Goal: Transaction & Acquisition: Purchase product/service

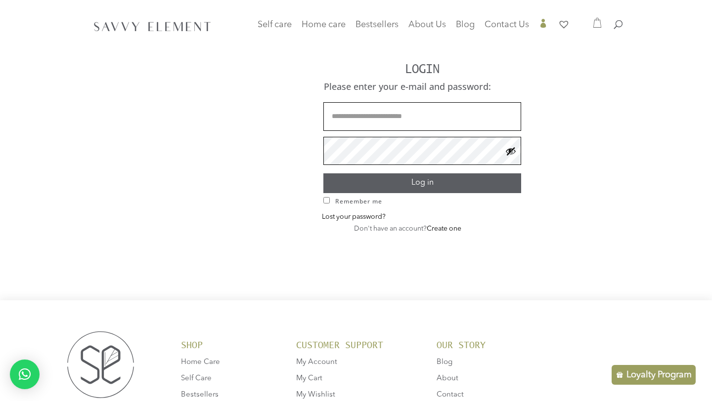
click at [513, 154] on button "Show password" at bounding box center [510, 151] width 11 height 11
click at [501, 180] on button "Log in" at bounding box center [422, 182] width 198 height 19
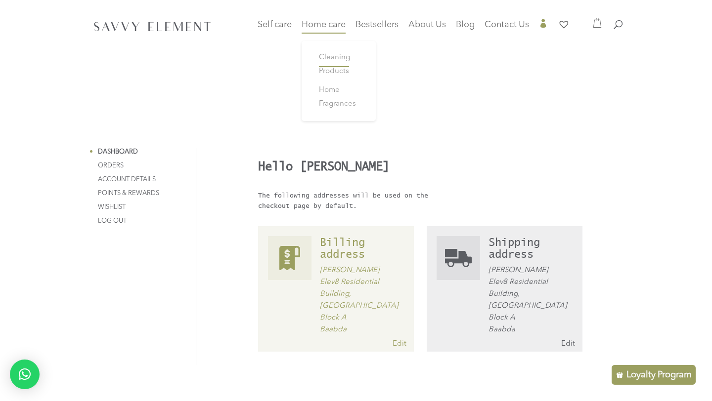
click at [324, 56] on span "Cleaning Products" at bounding box center [334, 64] width 31 height 21
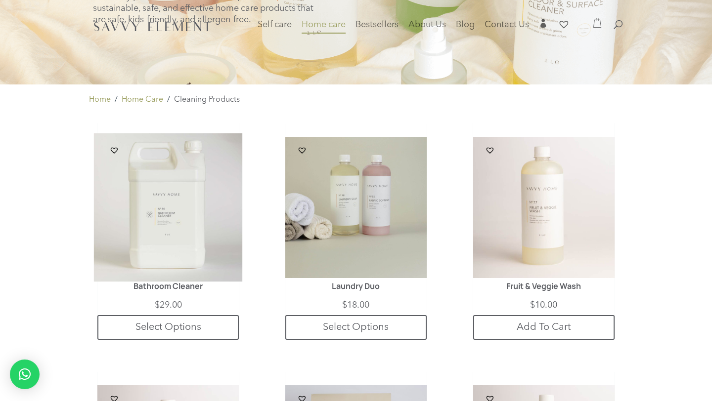
scroll to position [119, 0]
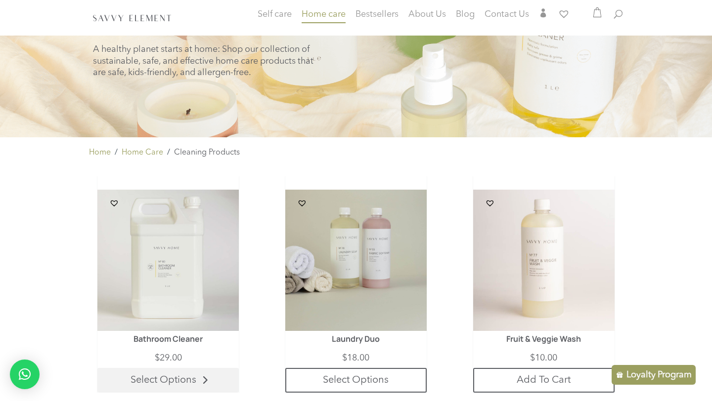
click at [177, 382] on link "Select Options" at bounding box center [167, 380] width 141 height 25
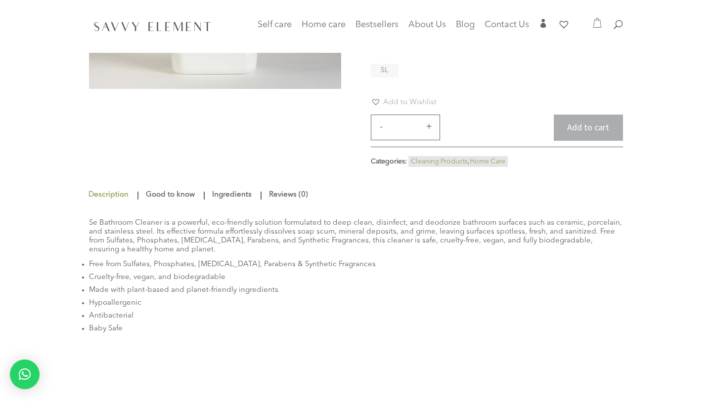
scroll to position [133, 0]
click at [385, 73] on span "5L" at bounding box center [384, 69] width 7 height 7
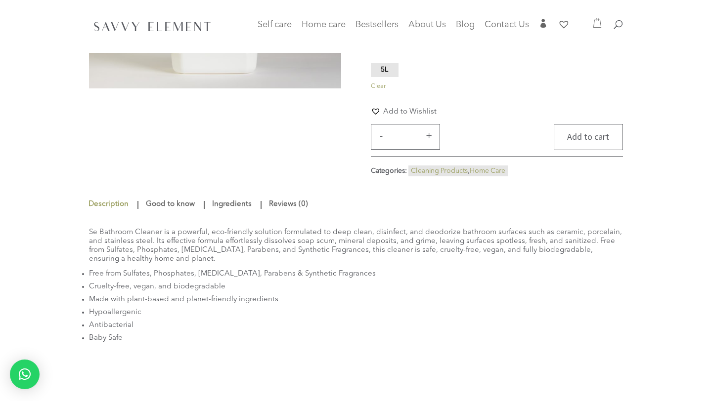
click at [589, 143] on button "Add to cart" at bounding box center [587, 137] width 69 height 26
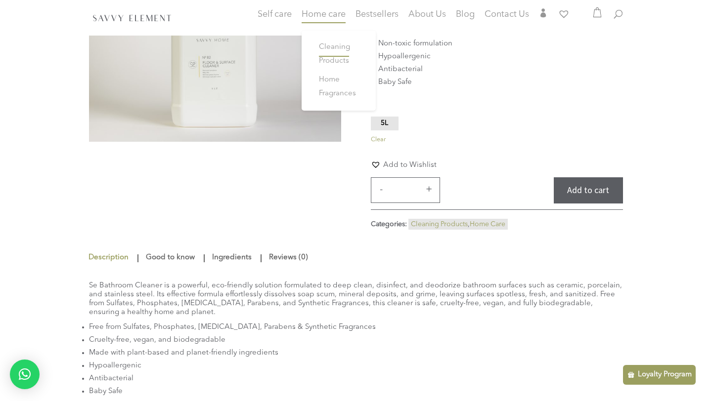
click at [340, 51] on span "Cleaning Products" at bounding box center [334, 53] width 31 height 21
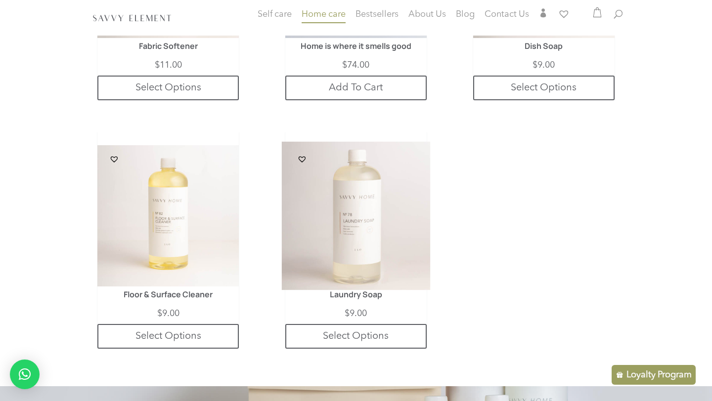
scroll to position [645, 0]
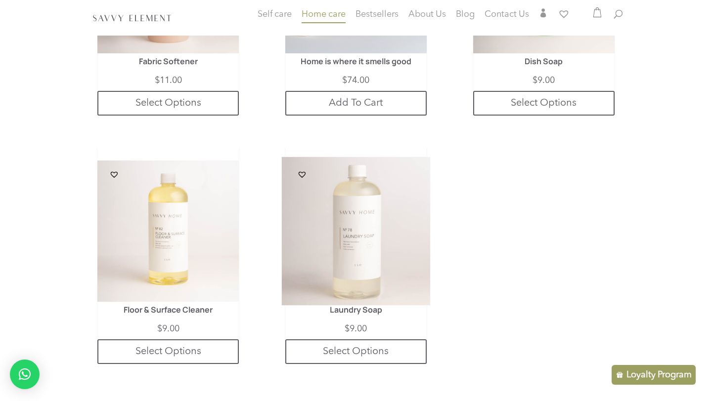
click at [351, 209] on img at bounding box center [356, 231] width 149 height 149
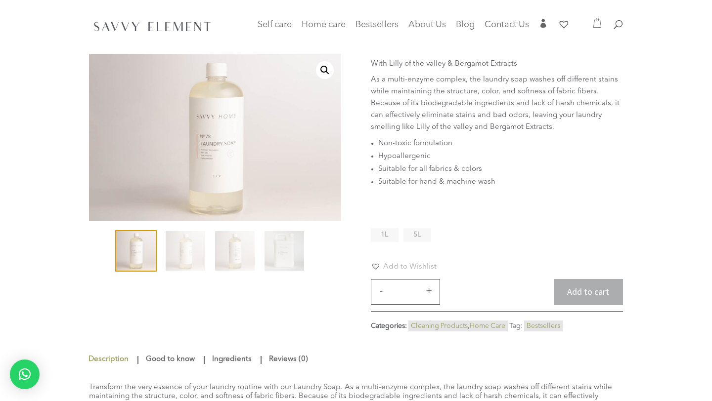
click at [422, 231] on li "5L" at bounding box center [417, 235] width 28 height 14
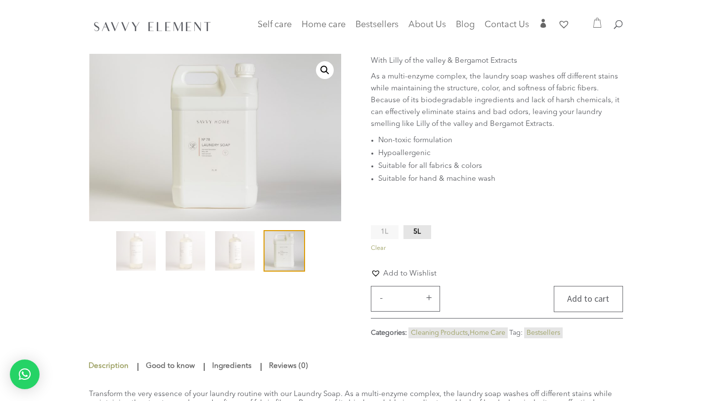
click at [581, 298] on button "Add to cart" at bounding box center [587, 299] width 69 height 26
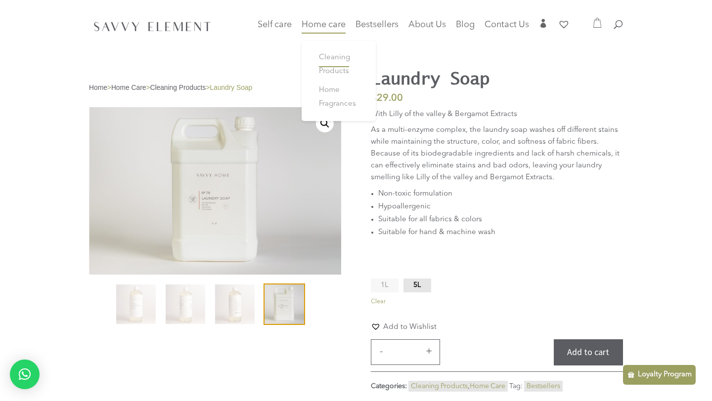
click at [333, 60] on span "Cleaning Products" at bounding box center [334, 64] width 31 height 21
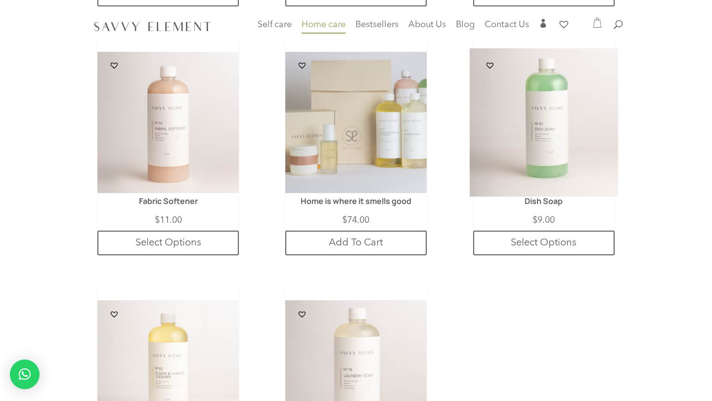
scroll to position [446, 0]
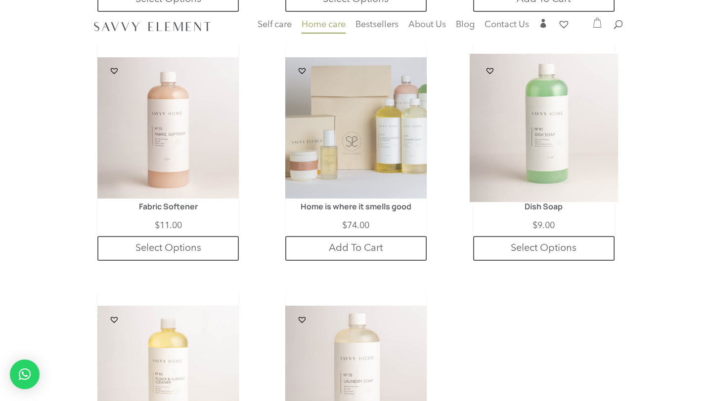
click at [547, 117] on img at bounding box center [543, 128] width 149 height 149
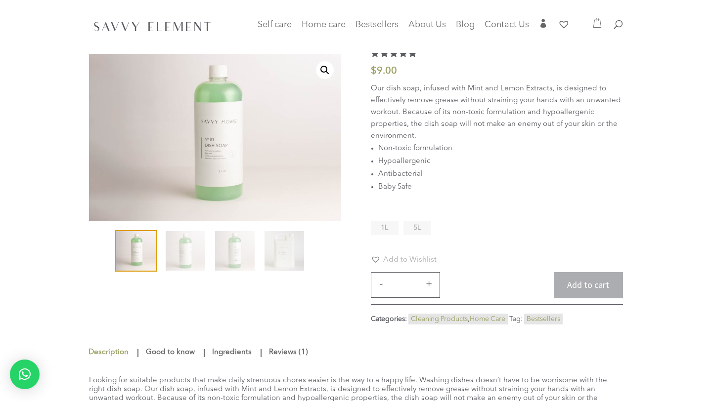
click at [402, 232] on ul "1L 5L" at bounding box center [403, 230] width 65 height 19
click at [414, 229] on span "5L" at bounding box center [416, 227] width 7 height 7
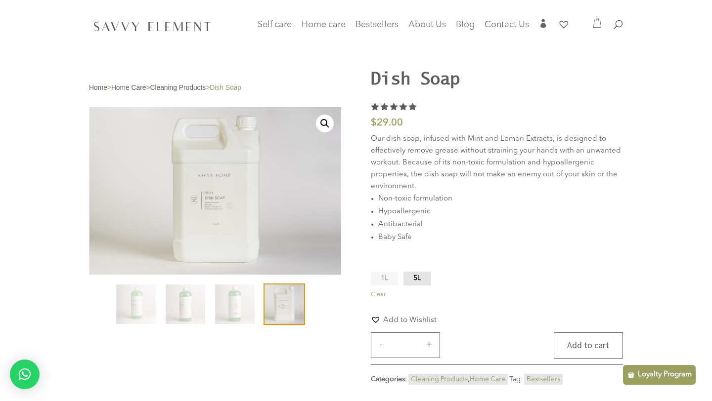
click at [582, 350] on button "Add to cart" at bounding box center [587, 346] width 69 height 26
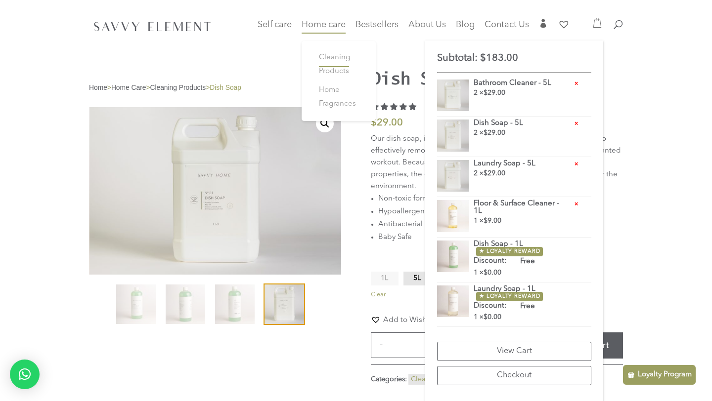
click at [329, 58] on span "Cleaning Products" at bounding box center [334, 64] width 31 height 21
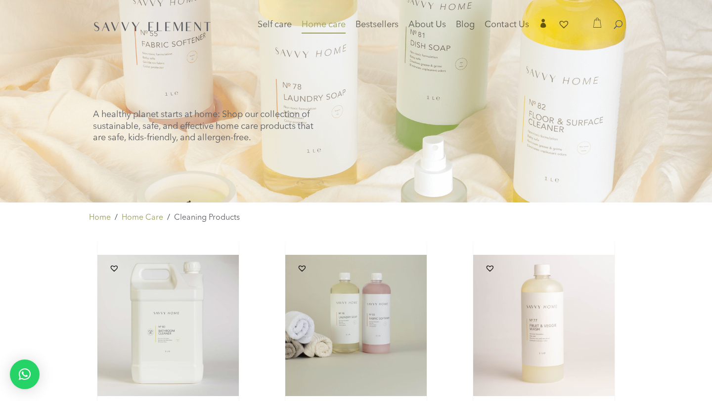
click at [596, 25] on icon at bounding box center [597, 23] width 10 height 10
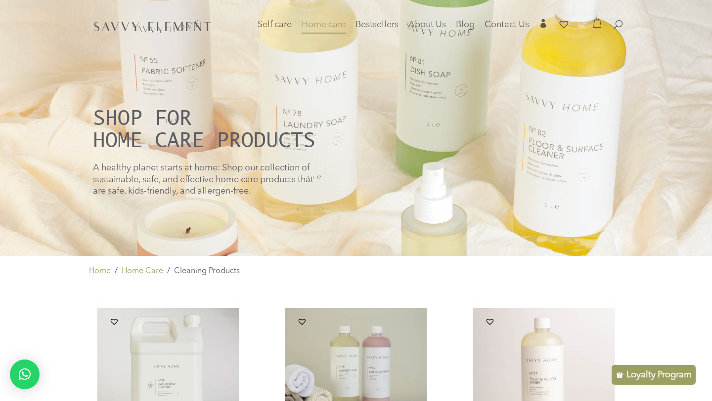
click at [593, 25] on icon at bounding box center [597, 23] width 8 height 10
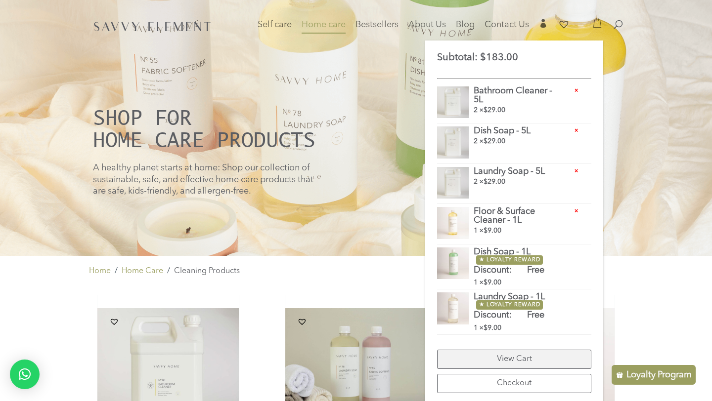
click at [516, 366] on link "View Cart" at bounding box center [514, 359] width 154 height 19
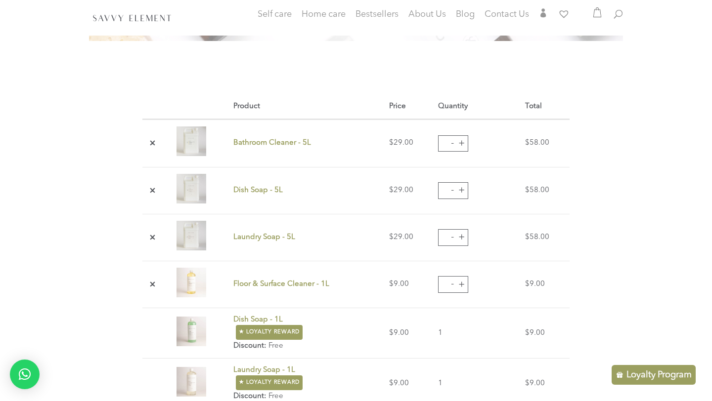
scroll to position [174, 0]
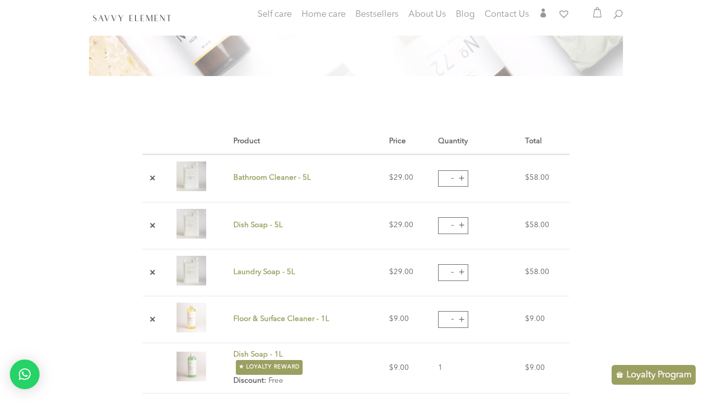
click at [453, 177] on button "-" at bounding box center [452, 178] width 15 height 15
type input "*"
click at [452, 223] on button "-" at bounding box center [452, 225] width 15 height 15
type input "*"
click at [452, 269] on button "-" at bounding box center [452, 272] width 15 height 15
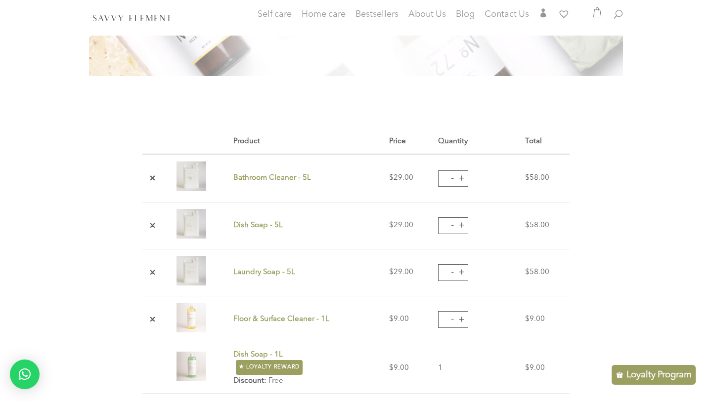
type input "*"
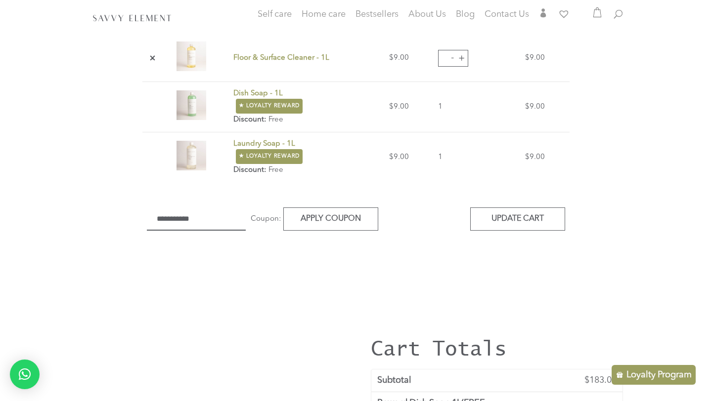
scroll to position [434, 0]
click at [529, 206] on td "Coupon: Apply coupon Update cart" at bounding box center [355, 220] width 427 height 73
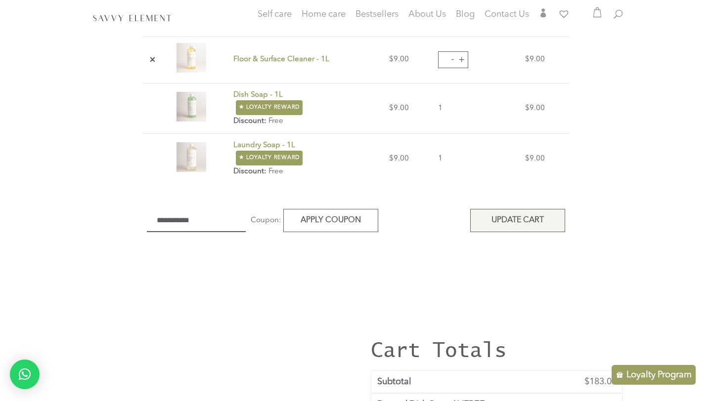
click at [529, 214] on button "Update cart" at bounding box center [517, 220] width 95 height 23
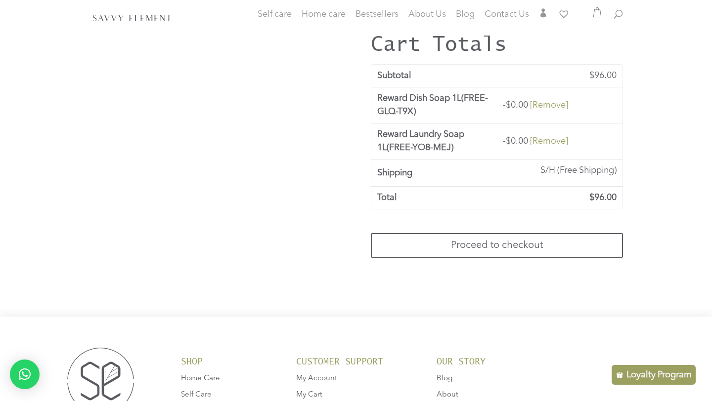
scroll to position [766, 0]
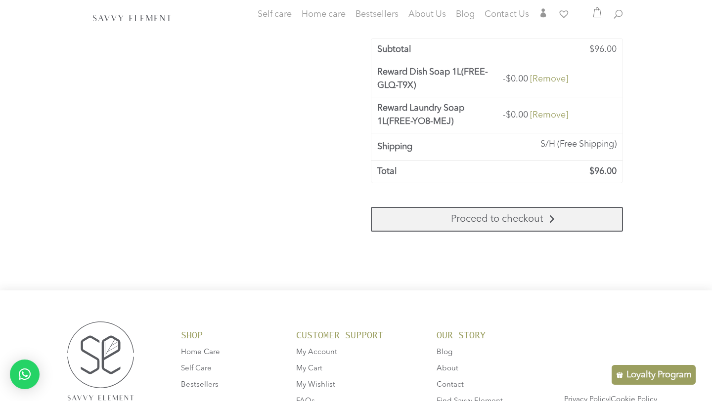
click at [562, 216] on link "Proceed to checkout" at bounding box center [497, 219] width 252 height 25
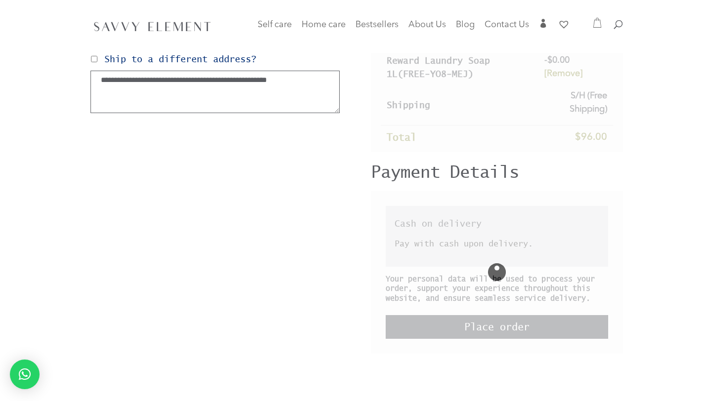
scroll to position [298, 0]
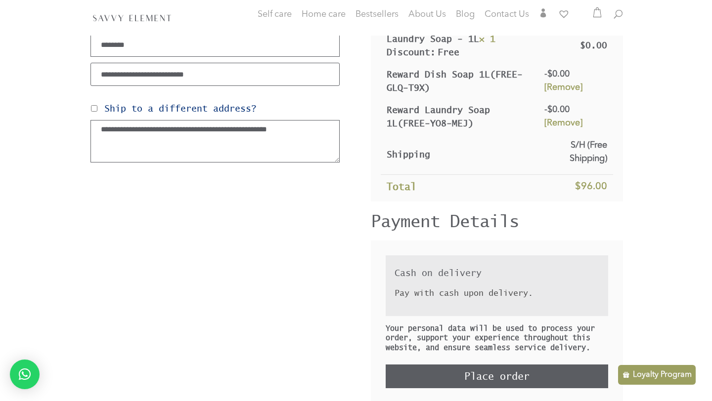
click at [442, 243] on div "Cash on delivery Pay with cash upon delivery. Your personal data will be used t…" at bounding box center [497, 322] width 252 height 163
click at [436, 277] on label "Cash on delivery" at bounding box center [437, 273] width 87 height 10
click at [423, 282] on div "Pay with cash upon delivery." at bounding box center [496, 294] width 205 height 25
click at [422, 296] on p "Pay with cash upon delivery." at bounding box center [492, 293] width 197 height 12
click at [425, 282] on div "Pay with cash upon delivery." at bounding box center [496, 294] width 205 height 25
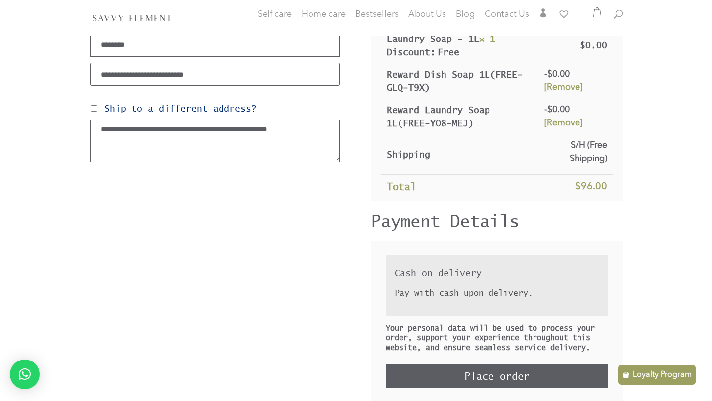
click at [427, 274] on label "Cash on delivery" at bounding box center [437, 273] width 87 height 10
click at [438, 274] on label "Cash on delivery" at bounding box center [437, 273] width 87 height 10
click at [449, 273] on label "Cash on delivery" at bounding box center [437, 273] width 87 height 10
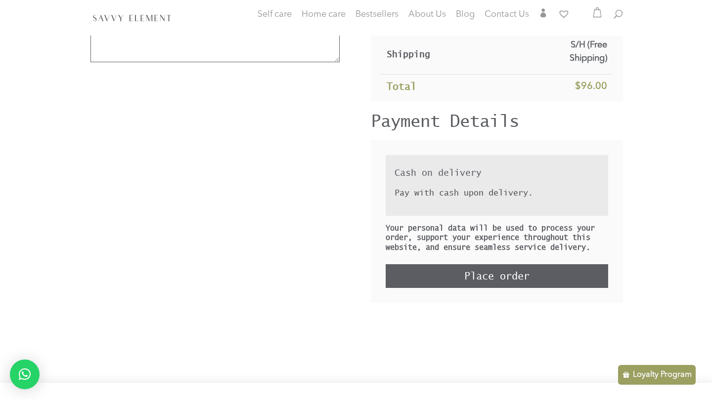
scroll to position [369, 0]
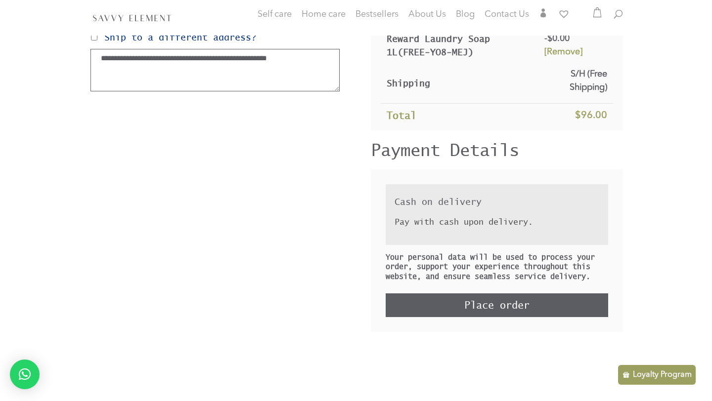
click at [426, 211] on div "Pay with cash upon delivery." at bounding box center [496, 223] width 205 height 25
click at [420, 223] on p "Pay with cash upon delivery." at bounding box center [492, 222] width 197 height 12
click at [332, 234] on div "**********" at bounding box center [356, 53] width 534 height 585
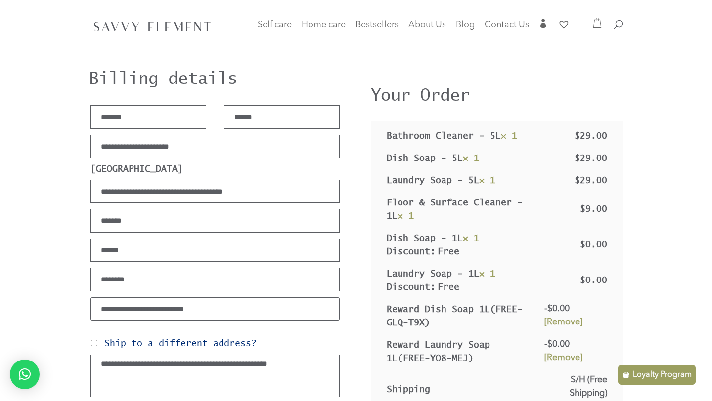
scroll to position [0, 0]
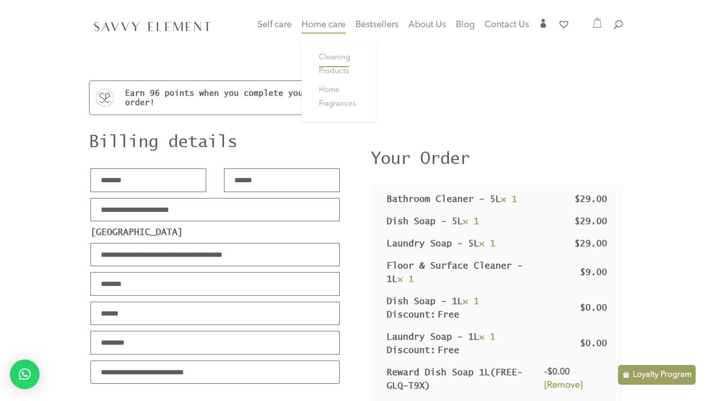
click at [325, 68] on span "Cleaning Products" at bounding box center [334, 64] width 31 height 21
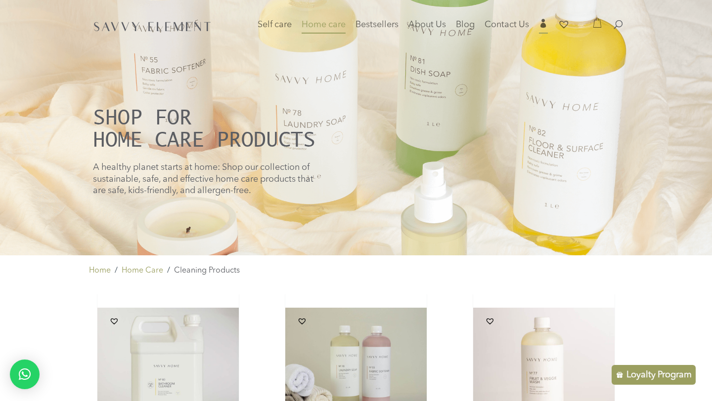
click at [544, 28] on span "" at bounding box center [543, 23] width 9 height 9
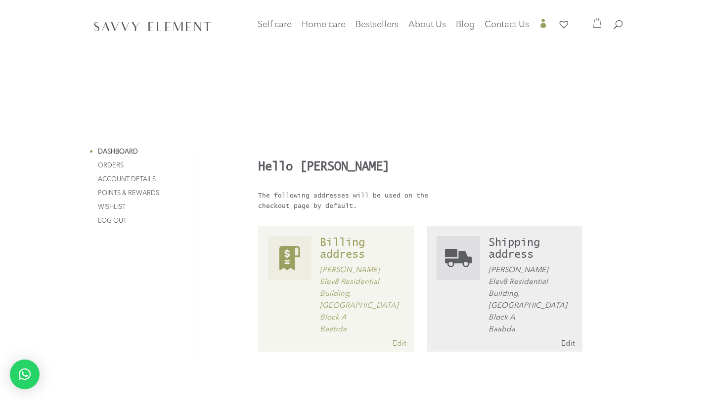
click at [121, 191] on link "Points & Rewards" at bounding box center [128, 193] width 61 height 6
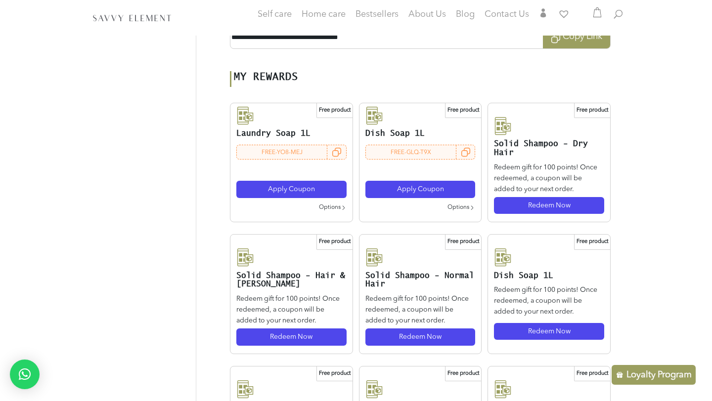
scroll to position [323, 0]
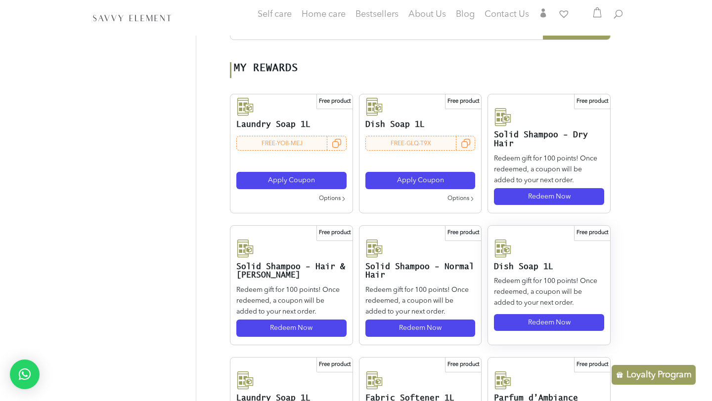
click at [564, 326] on span "Redeem Now" at bounding box center [549, 322] width 43 height 7
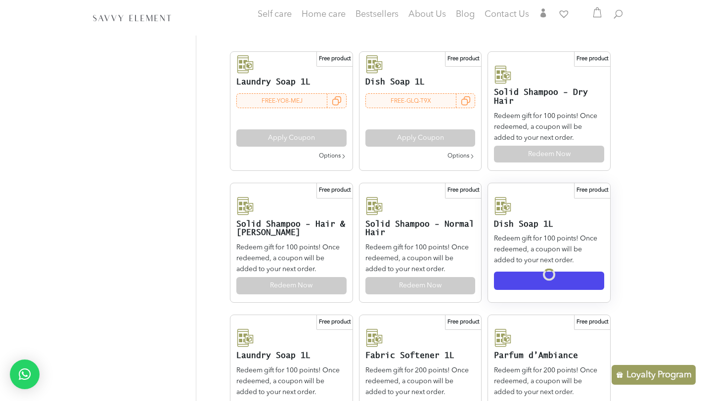
scroll to position [378, 0]
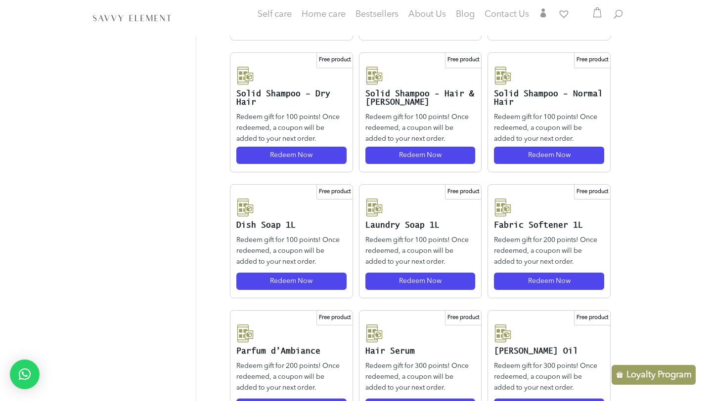
scroll to position [541, 0]
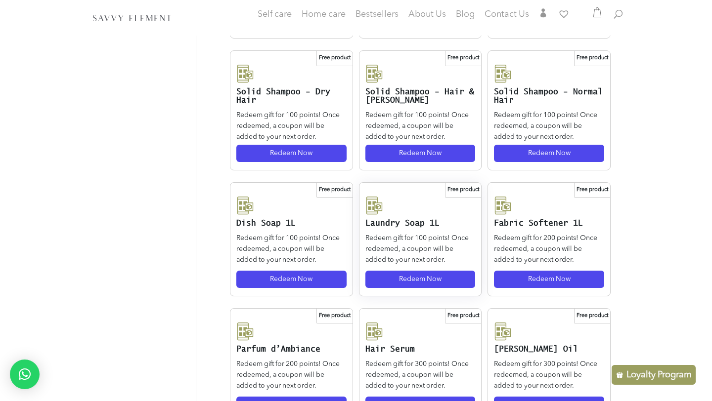
click at [428, 276] on span "Redeem Now" at bounding box center [420, 279] width 43 height 7
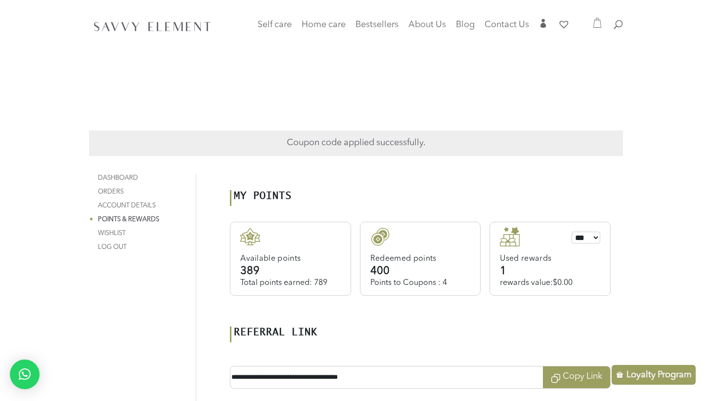
scroll to position [0, 0]
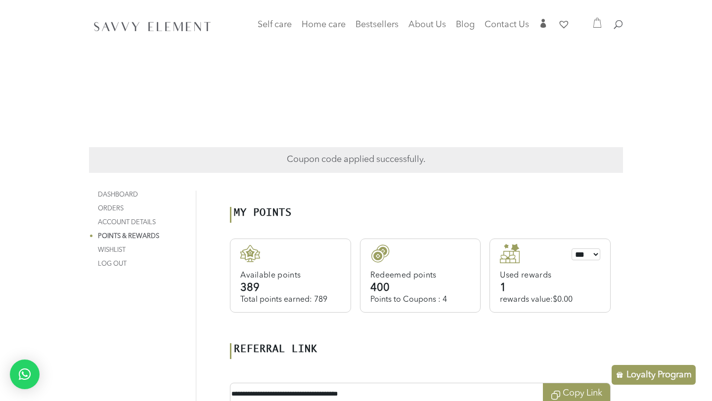
click at [596, 25] on icon at bounding box center [597, 23] width 10 height 10
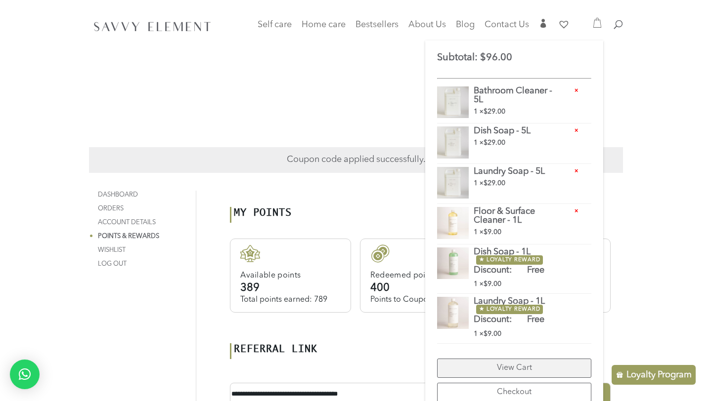
click at [492, 367] on link "View Cart" at bounding box center [514, 368] width 154 height 19
click at [250, 109] on div "Coupon code applied successfully. Dashboard Orders Downloads Addresses Account …" at bounding box center [356, 133] width 534 height 80
click at [317, 211] on div "My points Available points 389 Total points earned: 789 Redeemed points 400 ***…" at bounding box center [420, 267] width 381 height 121
click at [599, 23] on icon at bounding box center [597, 23] width 10 height 10
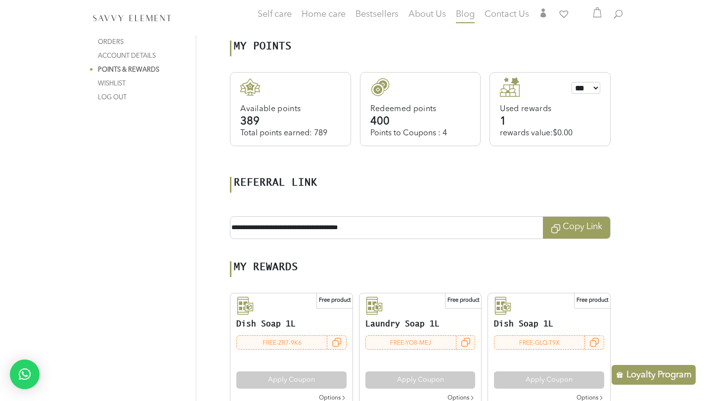
scroll to position [157, 0]
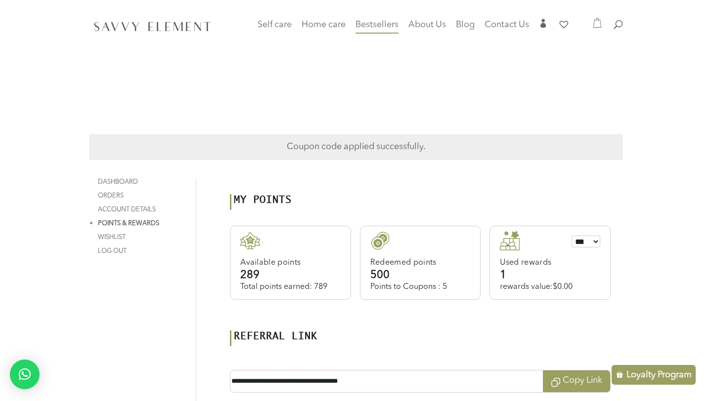
scroll to position [12, 0]
click at [595, 25] on icon at bounding box center [597, 23] width 10 height 10
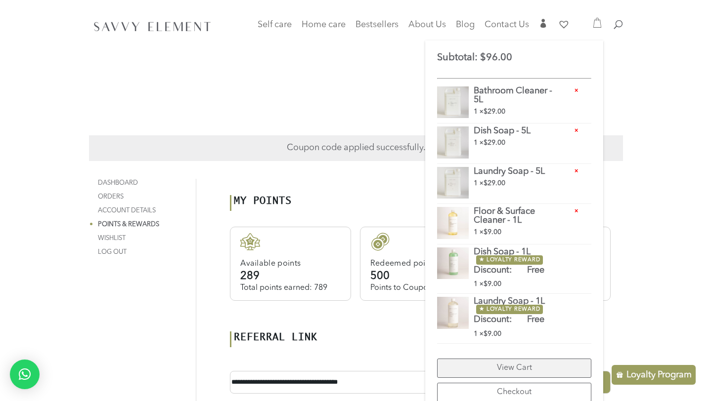
click at [490, 369] on link "View Cart" at bounding box center [514, 368] width 154 height 19
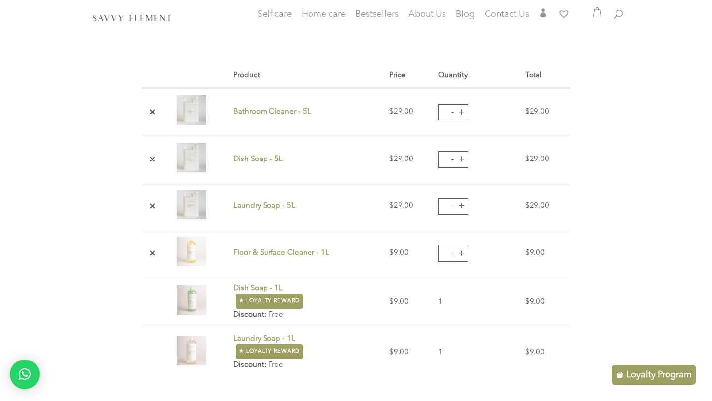
scroll to position [227, 0]
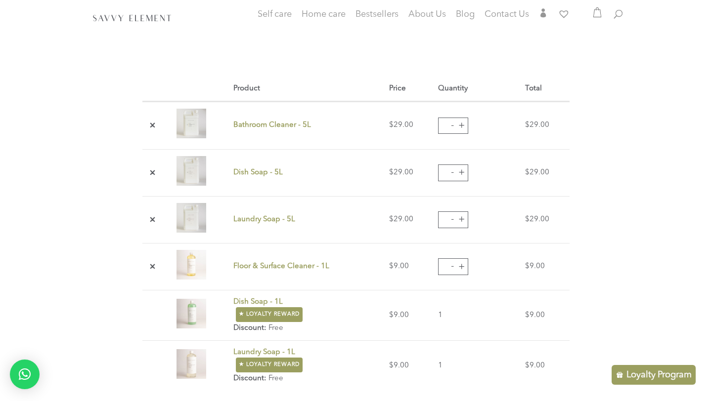
click at [452, 218] on button "-" at bounding box center [452, 219] width 15 height 15
click at [152, 216] on link "×" at bounding box center [152, 219] width 11 height 11
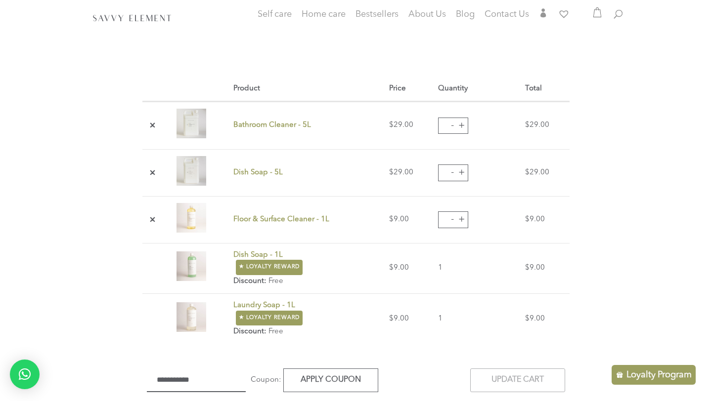
click at [151, 170] on link "×" at bounding box center [152, 173] width 11 height 11
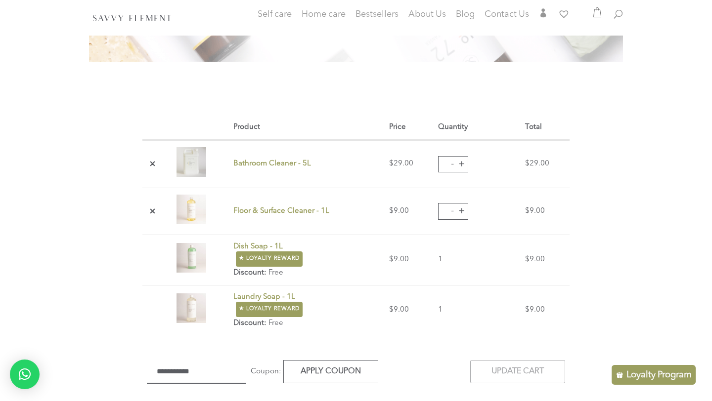
scroll to position [185, 0]
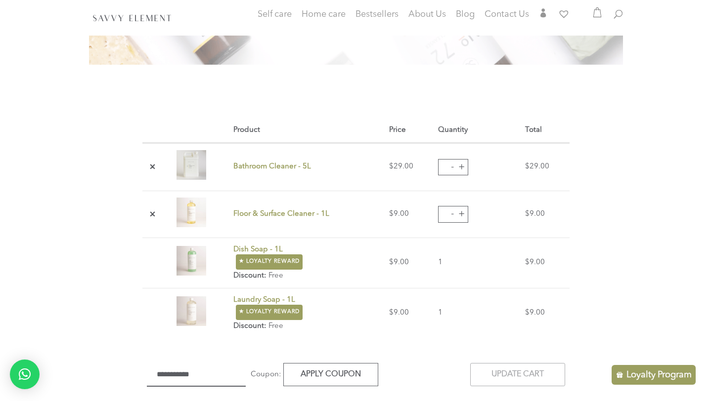
click at [153, 212] on link "×" at bounding box center [152, 214] width 11 height 11
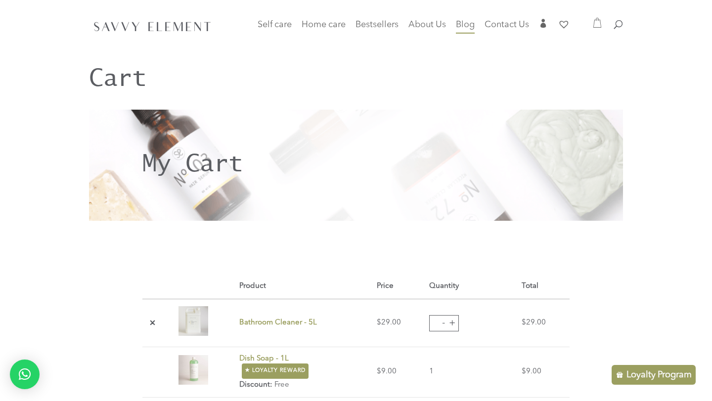
scroll to position [28, 0]
click at [546, 24] on span "" at bounding box center [543, 23] width 9 height 9
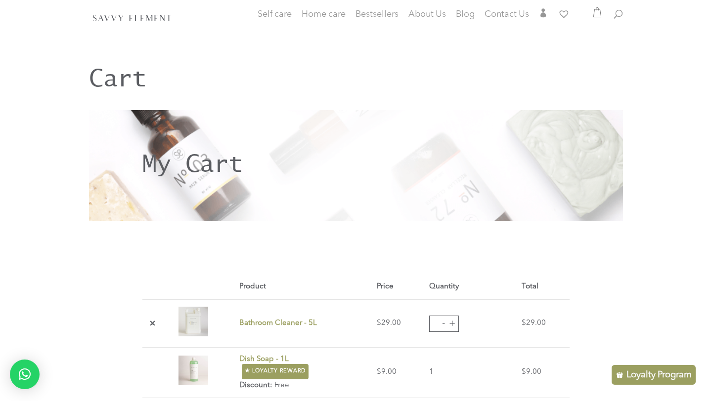
scroll to position [145, 0]
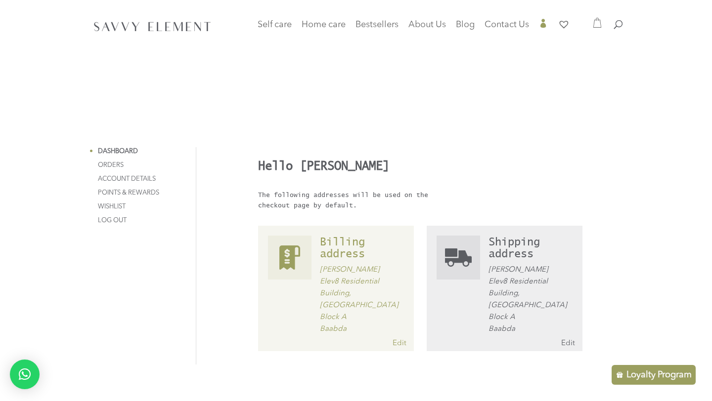
click at [117, 190] on link "Points & Rewards" at bounding box center [128, 193] width 61 height 6
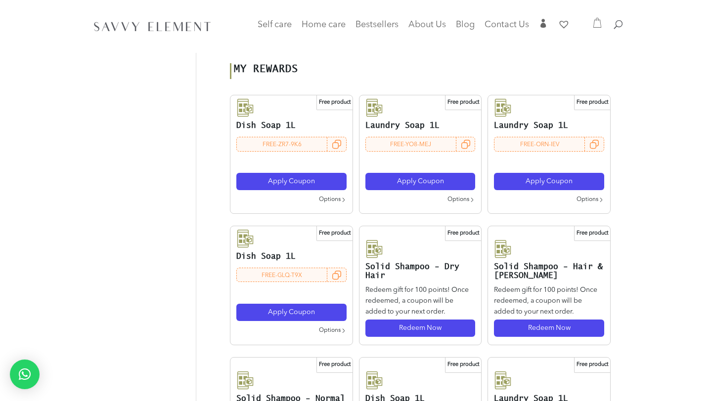
scroll to position [275, 0]
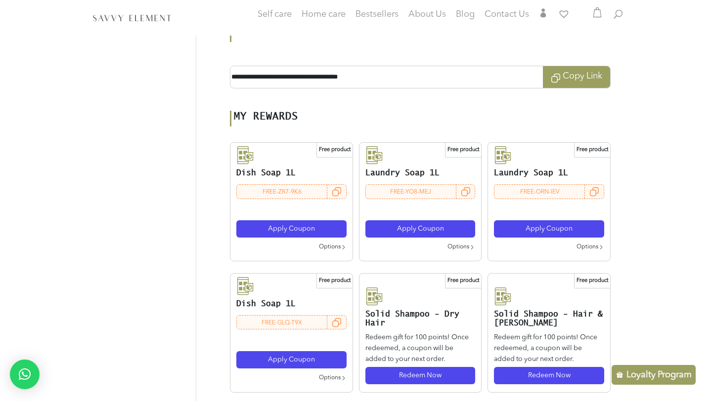
click at [595, 13] on icon at bounding box center [597, 12] width 10 height 10
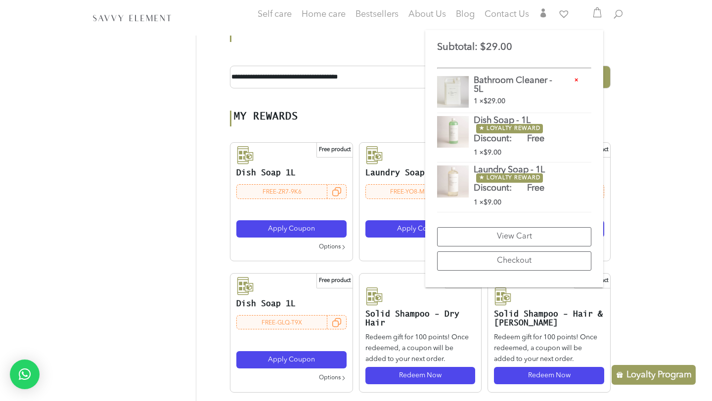
click at [677, 194] on div "Dashboard Orders Downloads Addresses Account details Points & Rewards Wishlist …" at bounding box center [356, 235] width 712 height 1020
click at [638, 61] on div "Dashboard Orders Downloads Addresses Account details Points & Rewards Wishlist …" at bounding box center [356, 235] width 712 height 1020
click at [392, 41] on div "**********" at bounding box center [420, 53] width 381 height 70
click at [679, 214] on div "Dashboard Orders Downloads Addresses Account details Points & Rewards Wishlist …" at bounding box center [356, 235] width 712 height 1020
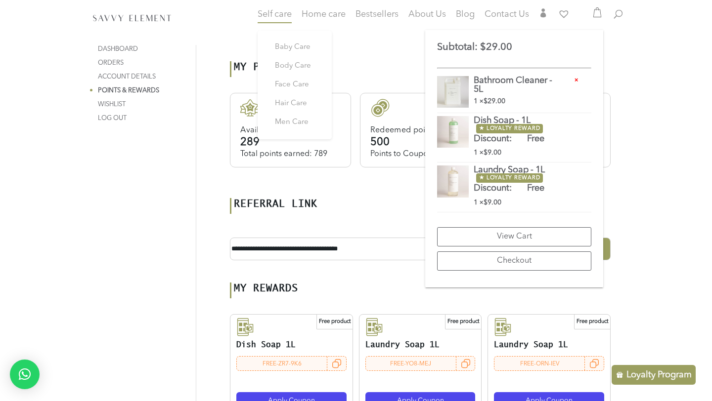
scroll to position [102, 0]
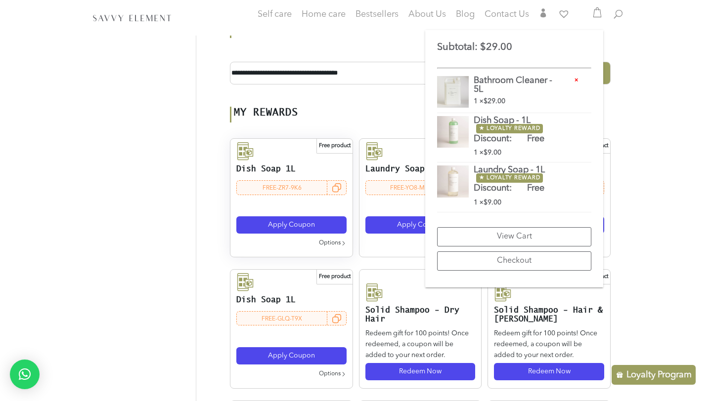
scroll to position [275, 0]
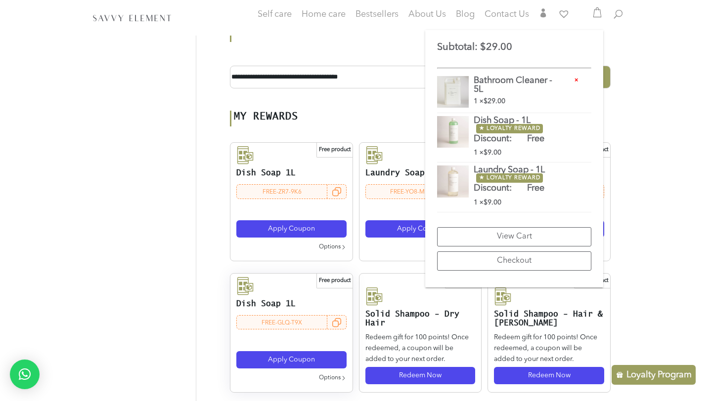
click at [292, 359] on span "Apply Coupon" at bounding box center [291, 359] width 47 height 7
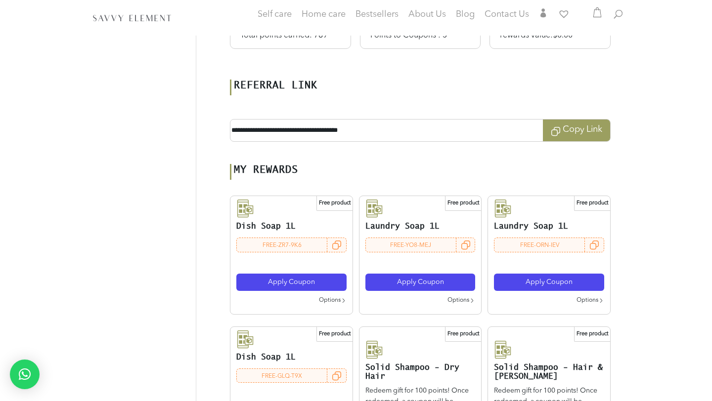
click at [601, 26] on div at bounding box center [356, 18] width 534 height 36
click at [598, 20] on div at bounding box center [356, 18] width 534 height 36
click at [597, 17] on icon at bounding box center [597, 12] width 8 height 10
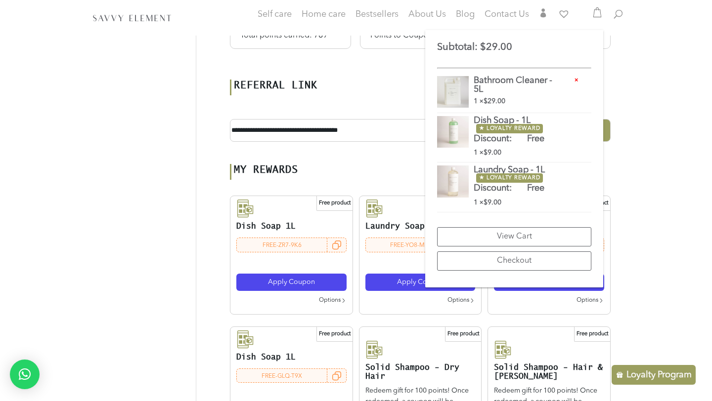
click at [652, 140] on div "Dashboard Orders Downloads Addresses Account details Points & Rewards Wishlist …" at bounding box center [356, 289] width 712 height 1020
click at [183, 318] on div "Dashboard Orders Downloads Addresses Account details Points & Rewards Wishlist …" at bounding box center [356, 315] width 534 height 887
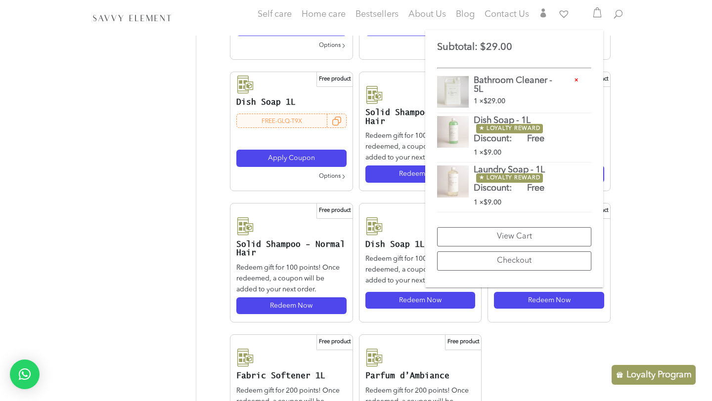
scroll to position [478, 0]
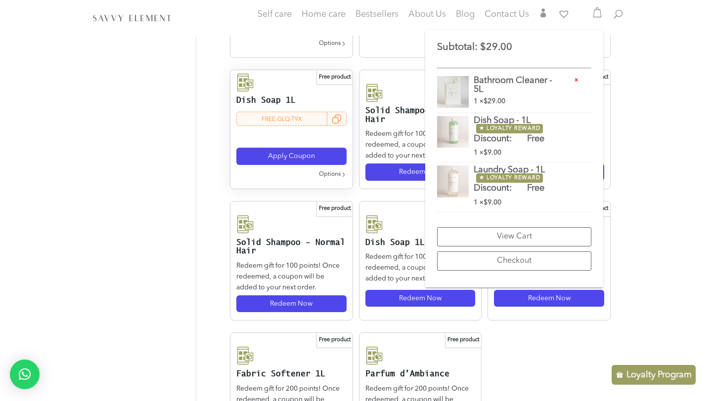
click at [334, 178] on span "Options" at bounding box center [330, 175] width 22 height 11
click at [292, 172] on span "Revert to points" at bounding box center [278, 172] width 62 height 11
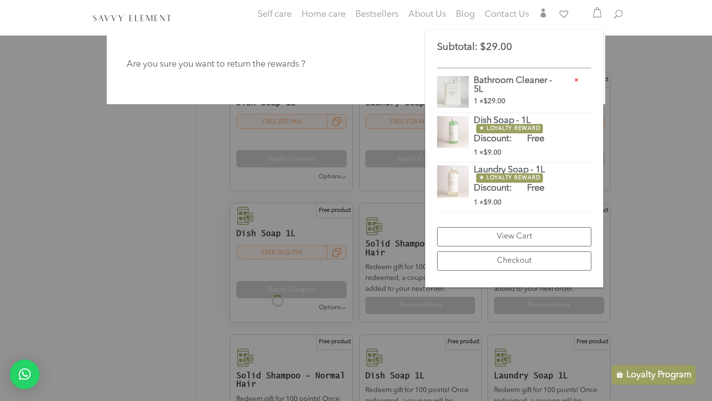
scroll to position [343, 0]
click at [493, 237] on link "View Cart" at bounding box center [514, 236] width 154 height 19
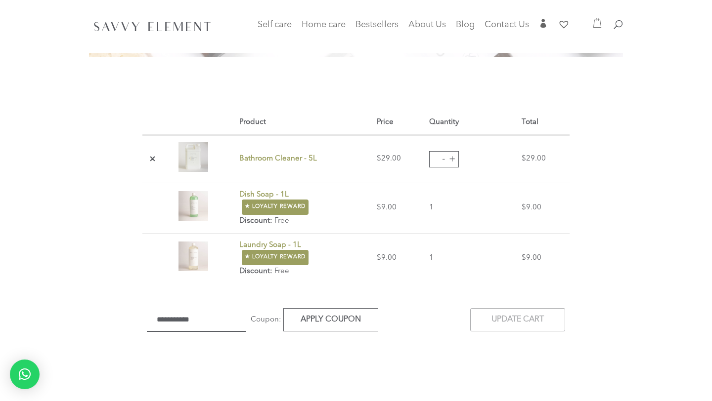
scroll to position [143, 0]
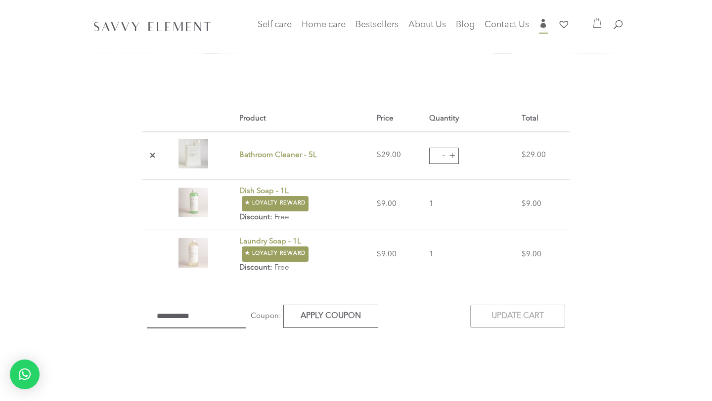
click at [540, 29] on span "" at bounding box center [543, 24] width 9 height 9
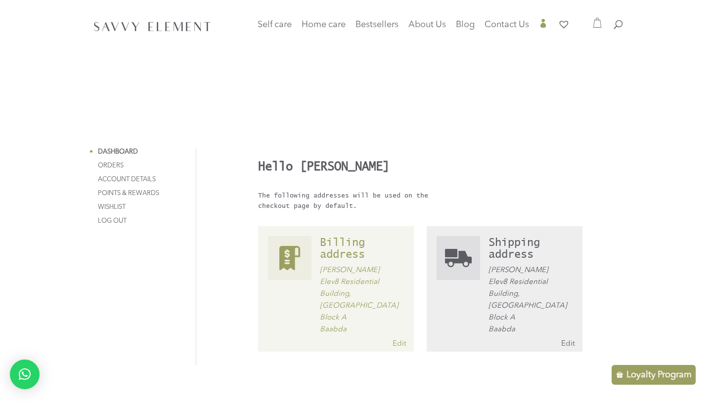
click at [127, 190] on link "Points & Rewards" at bounding box center [128, 193] width 61 height 6
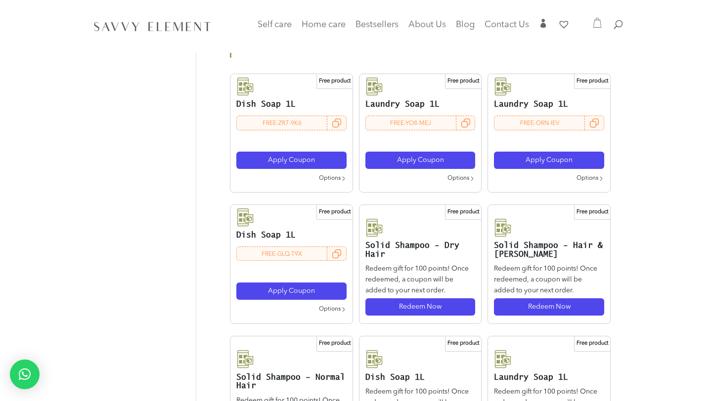
scroll to position [296, 0]
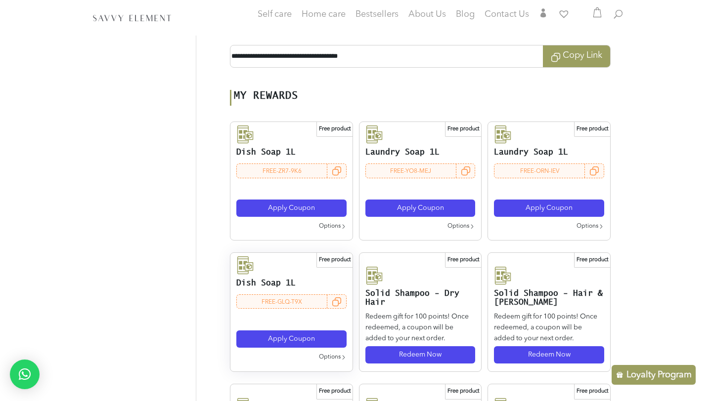
click at [332, 357] on span "Options" at bounding box center [330, 357] width 22 height 11
click at [291, 354] on span "Revert to points" at bounding box center [278, 355] width 62 height 11
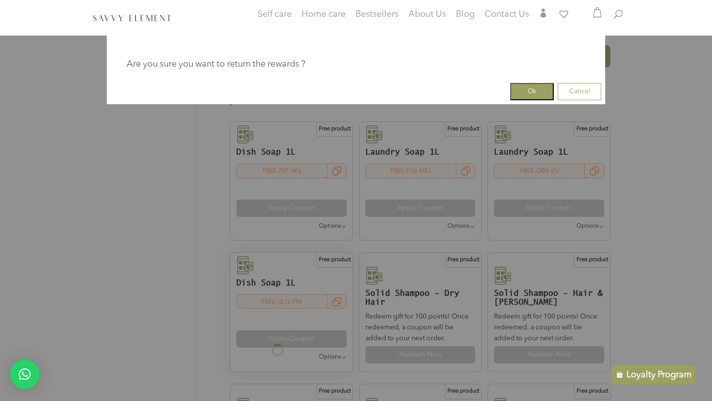
click at [534, 90] on button "Ok" at bounding box center [531, 91] width 43 height 17
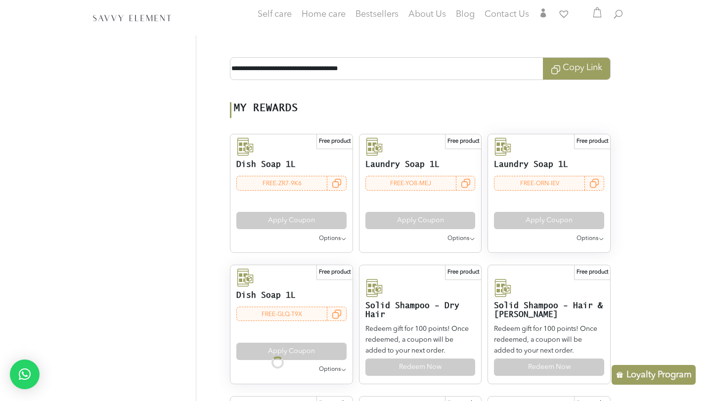
scroll to position [284, 0]
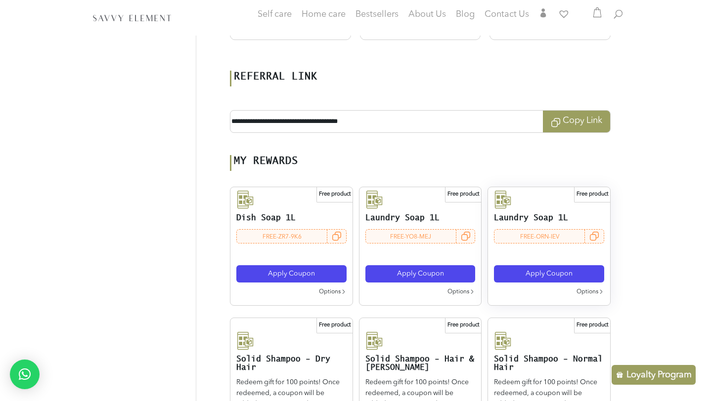
click at [589, 290] on span "Options" at bounding box center [587, 292] width 22 height 11
click at [533, 288] on span "Revert to points" at bounding box center [535, 290] width 62 height 11
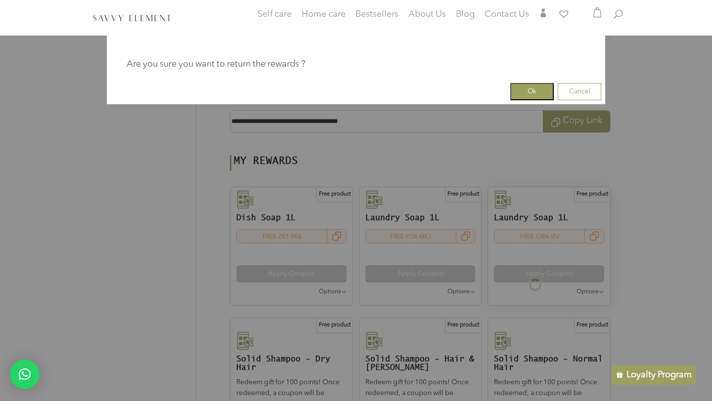
click at [524, 85] on button "Ok" at bounding box center [531, 91] width 43 height 17
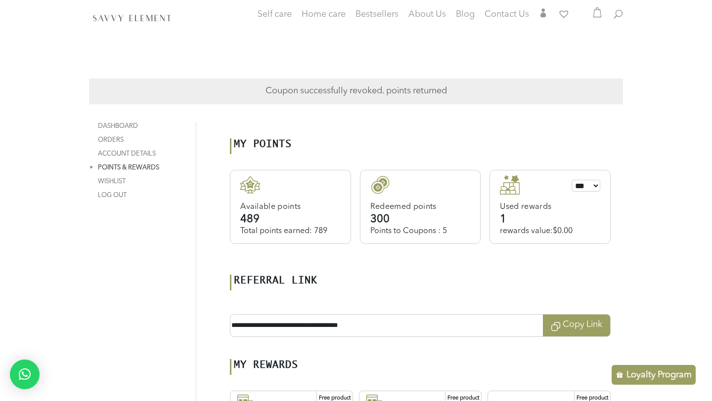
scroll to position [66, 0]
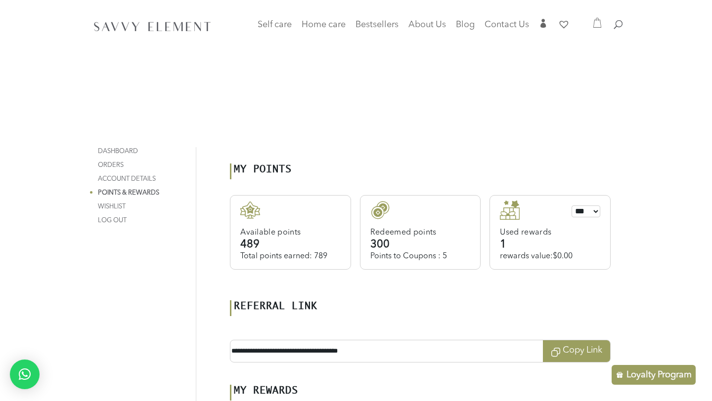
click at [596, 23] on icon at bounding box center [597, 23] width 10 height 10
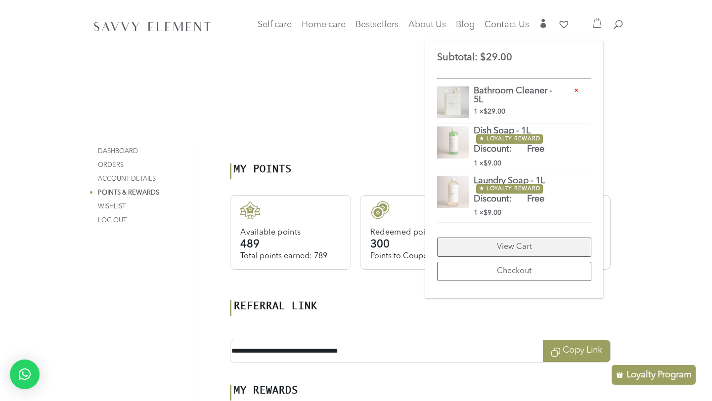
click at [499, 246] on link "View Cart" at bounding box center [514, 247] width 154 height 19
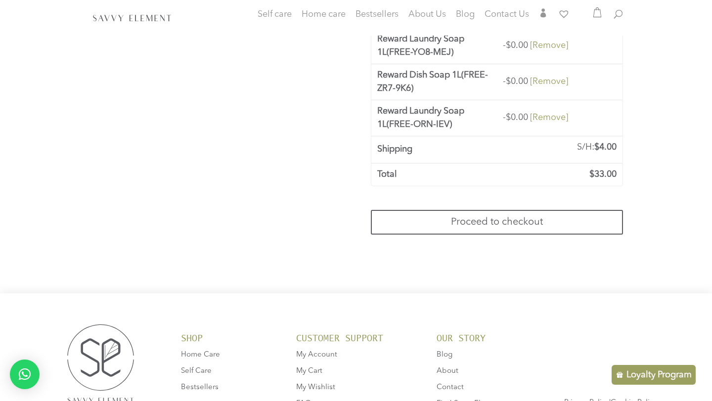
scroll to position [707, 0]
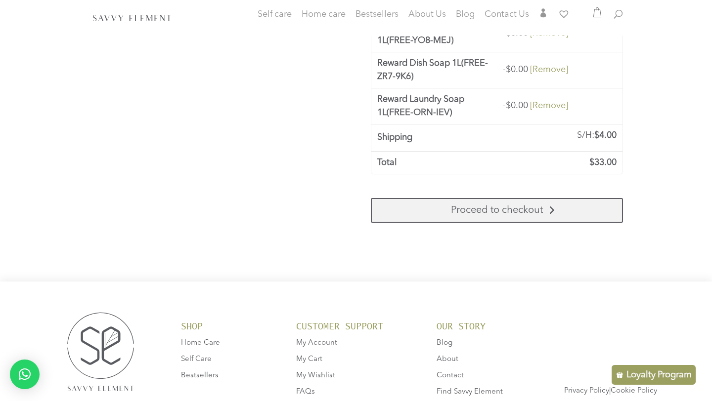
click at [569, 213] on link "Proceed to checkout" at bounding box center [497, 210] width 252 height 25
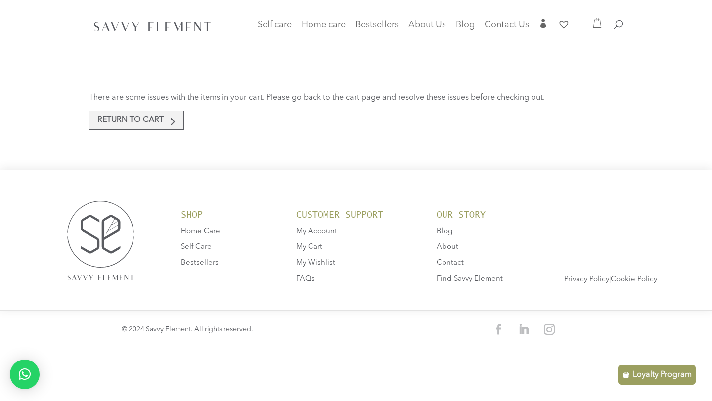
click at [164, 119] on link "Return to cart" at bounding box center [136, 120] width 95 height 19
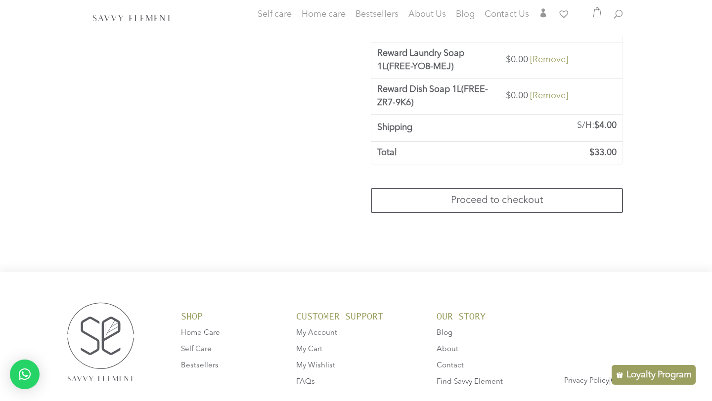
scroll to position [646, 0]
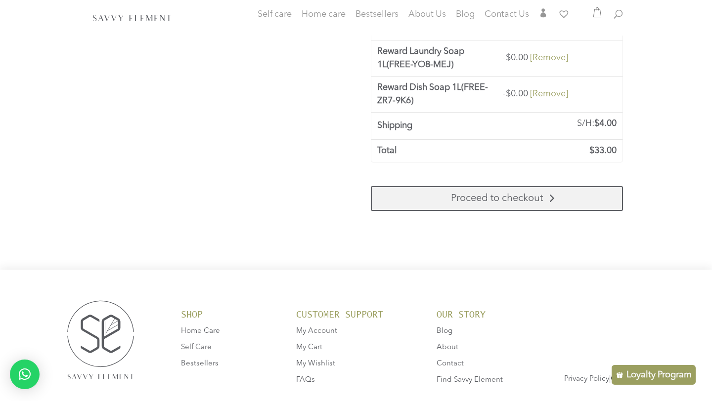
click at [545, 197] on link "Proceed to checkout" at bounding box center [497, 198] width 252 height 25
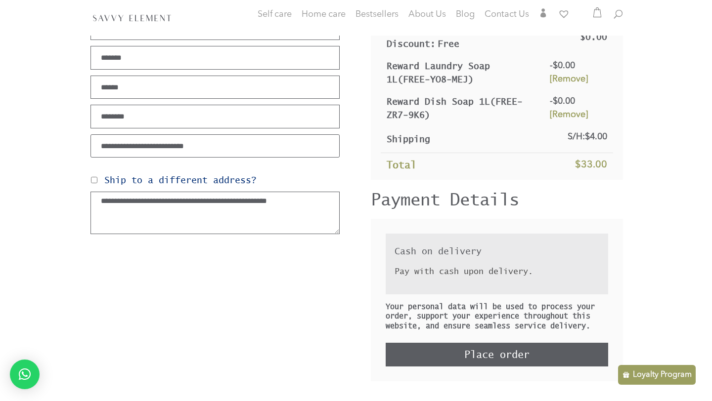
scroll to position [228, 0]
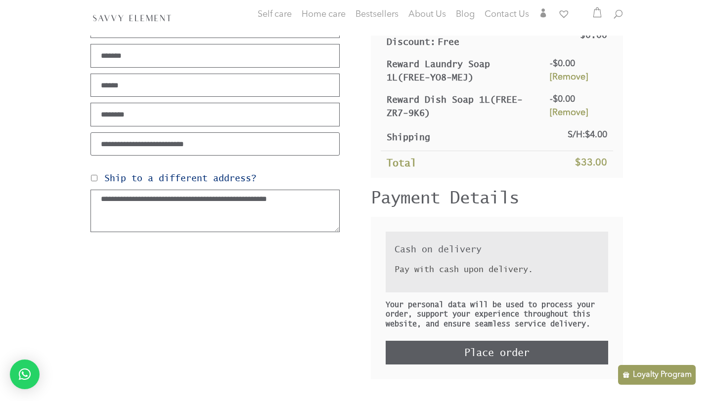
click at [469, 357] on button "Place order" at bounding box center [496, 353] width 222 height 24
